Goal: Answer question/provide support

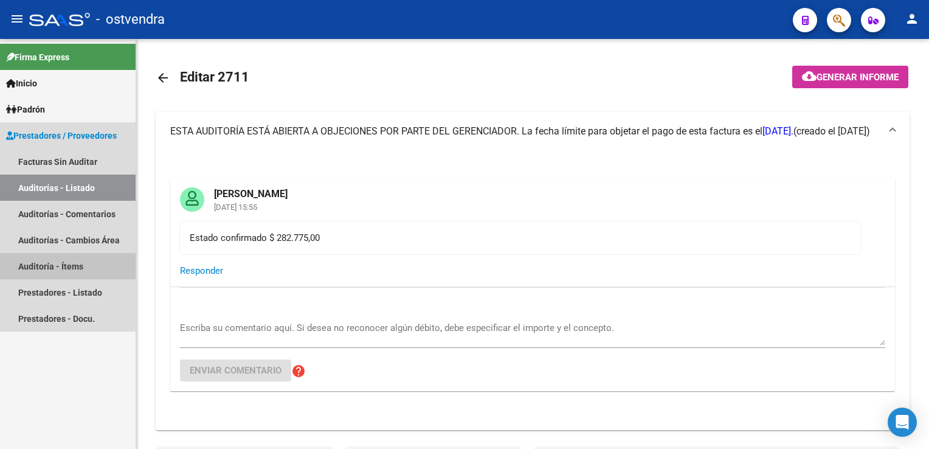
click at [57, 270] on link "Auditoría - Ítems" at bounding box center [68, 266] width 136 height 26
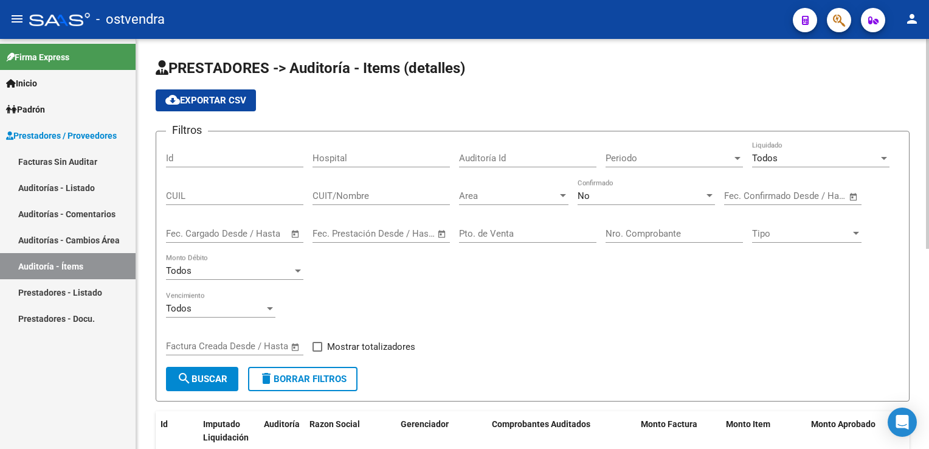
click at [562, 195] on div at bounding box center [563, 195] width 6 height 3
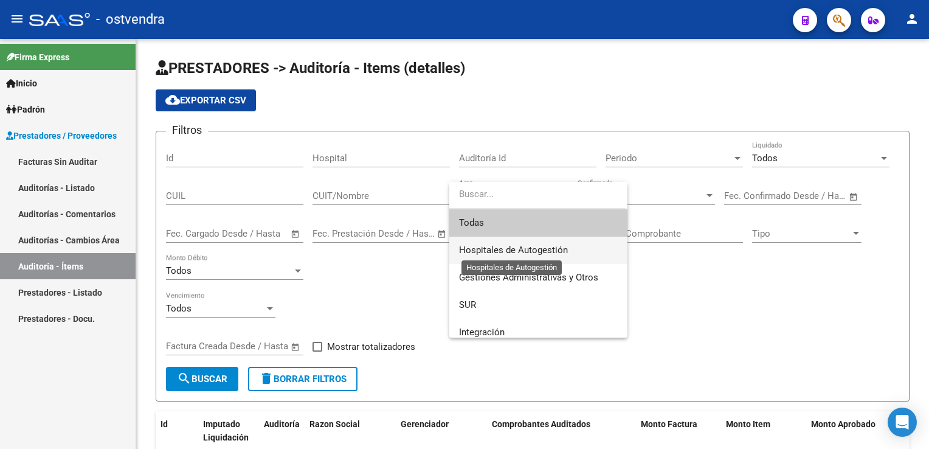
click at [522, 249] on span "Hospitales de Autogestión" at bounding box center [513, 249] width 109 height 11
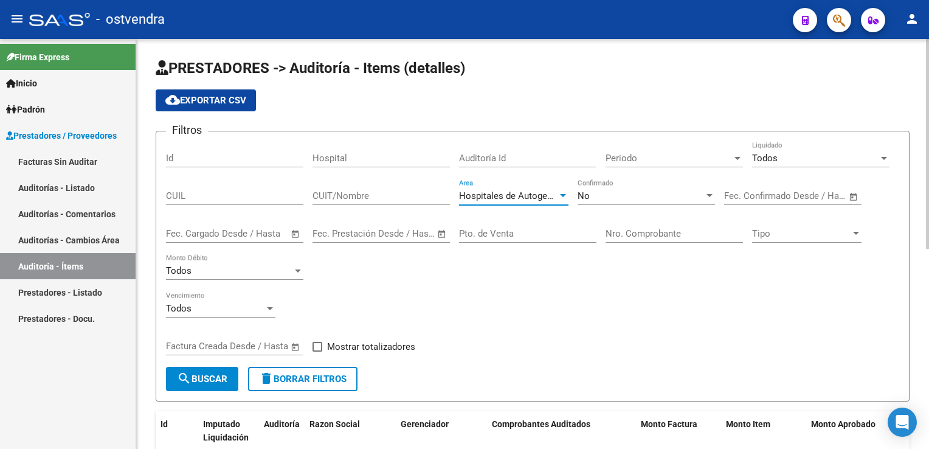
click at [648, 230] on input "Nro. Comprobante" at bounding box center [673, 233] width 137 height 11
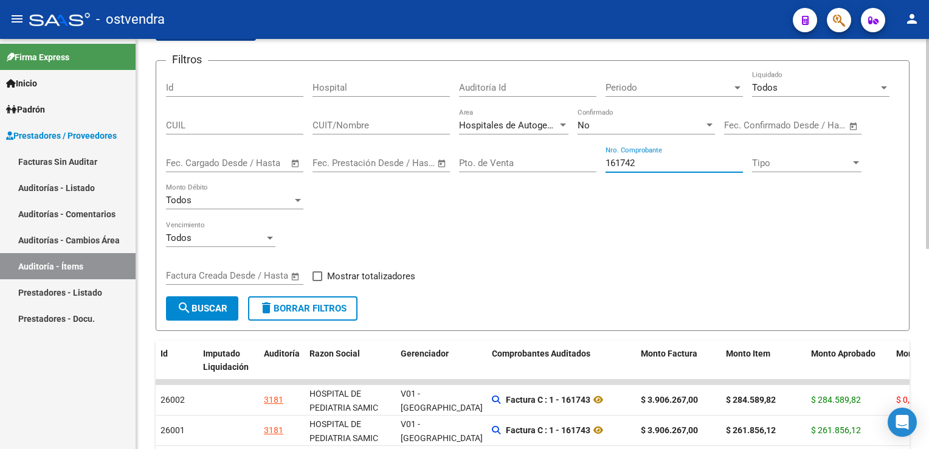
scroll to position [182, 0]
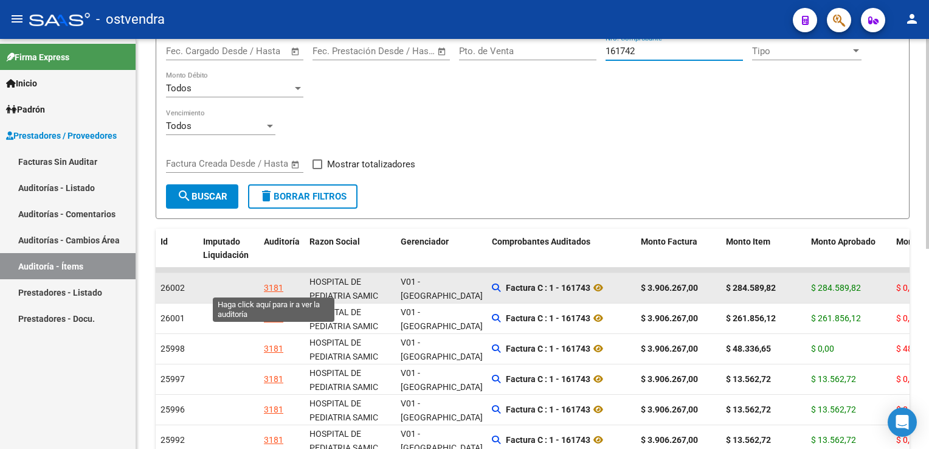
type input "161742"
click at [270, 285] on div "3181" at bounding box center [273, 288] width 19 height 14
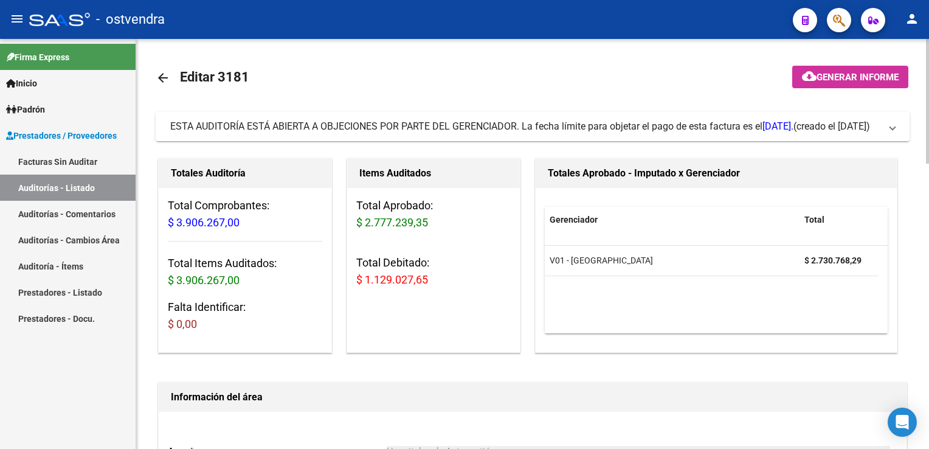
click at [894, 122] on span at bounding box center [892, 126] width 5 height 13
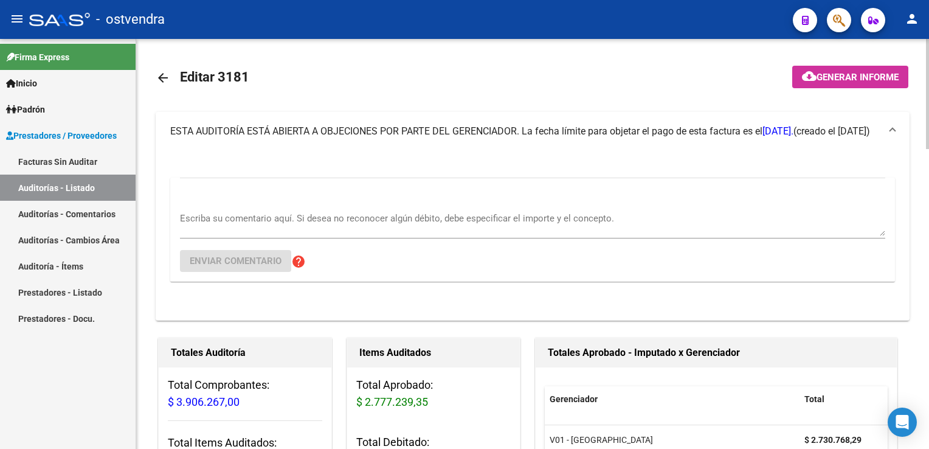
click at [225, 218] on textarea "Escriba su comentario aquí. Si desea no reconocer algún débito, debe especifica…" at bounding box center [532, 224] width 705 height 24
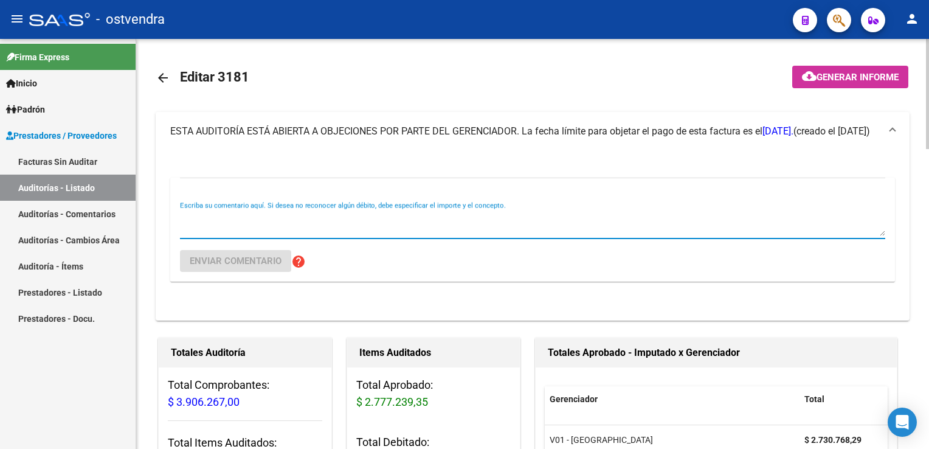
paste textarea "Se debita en su totalidad. MOTIVO: Falta de detalle de facturación. Debido a es…"
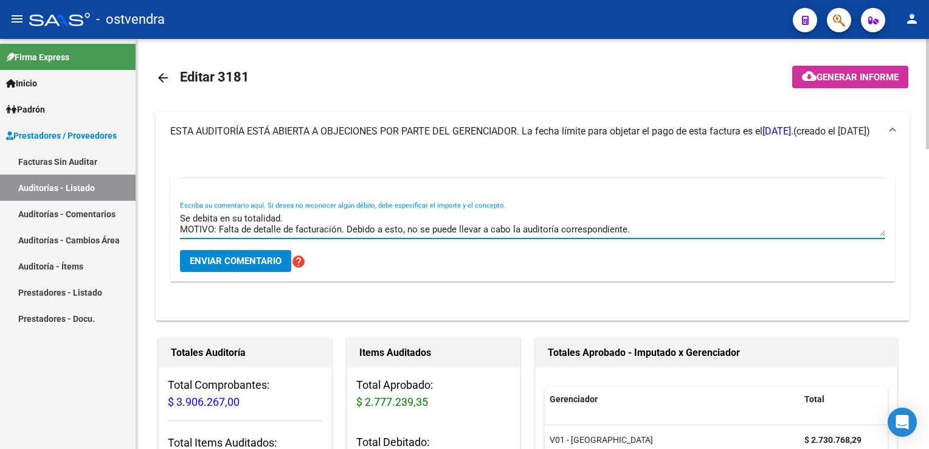
type textarea "Se debita en su totalidad. MOTIVO: Falta de detalle de facturación. Debido a es…"
click at [257, 264] on span "Enviar comentario" at bounding box center [236, 260] width 92 height 11
